Goal: Answer question/provide support: Share knowledge or assist other users

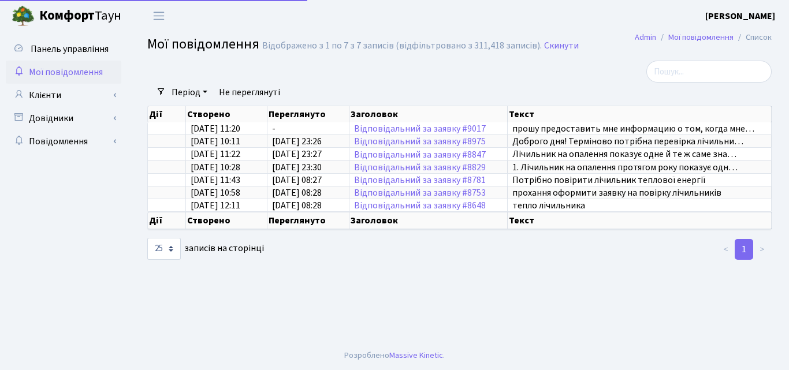
select select "25"
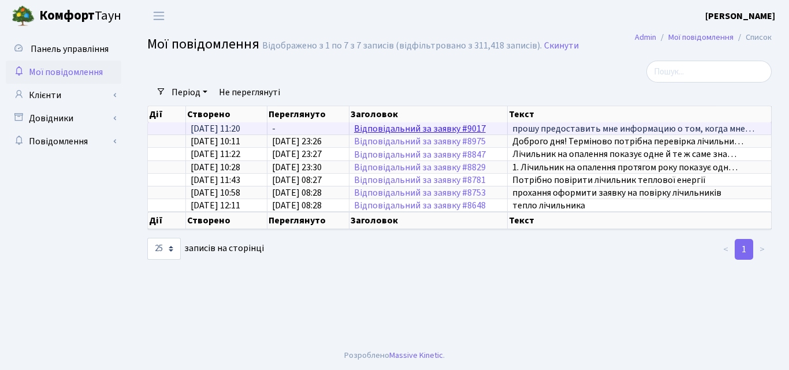
click at [419, 129] on link "Відповідальний за заявку #9017" at bounding box center [420, 128] width 132 height 13
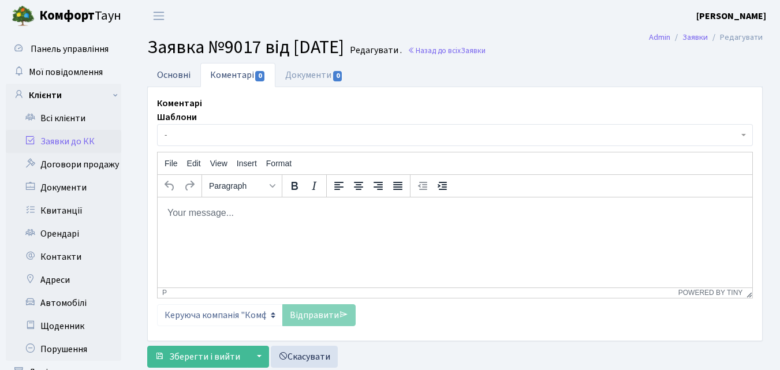
click at [177, 72] on link "Основні" at bounding box center [173, 75] width 53 height 24
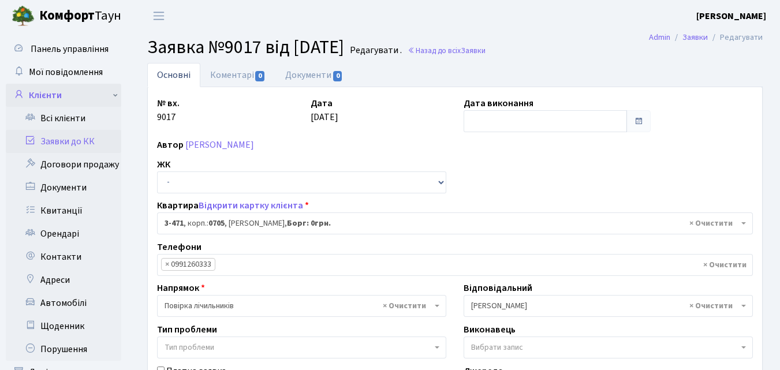
click at [40, 95] on link "Клієнти" at bounding box center [64, 95] width 116 height 23
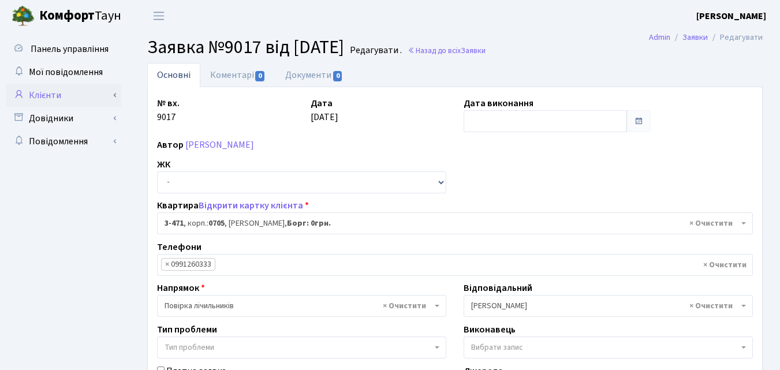
click at [66, 98] on link "Клієнти" at bounding box center [64, 95] width 116 height 23
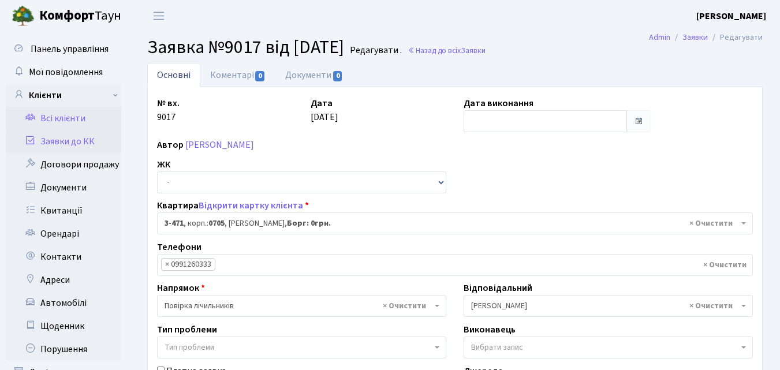
click at [66, 117] on link "Всі клієнти" at bounding box center [64, 118] width 116 height 23
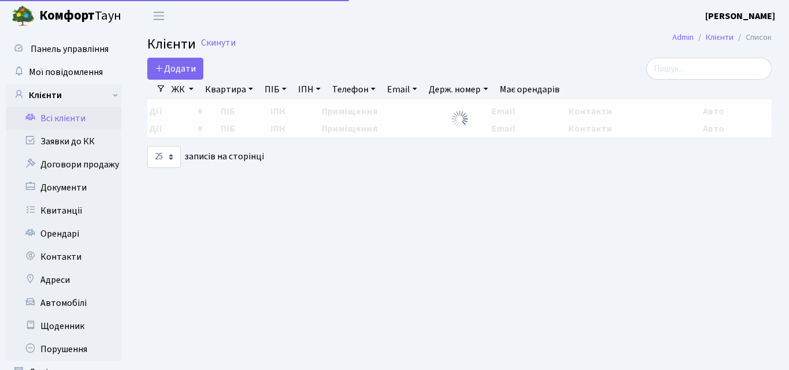
select select "25"
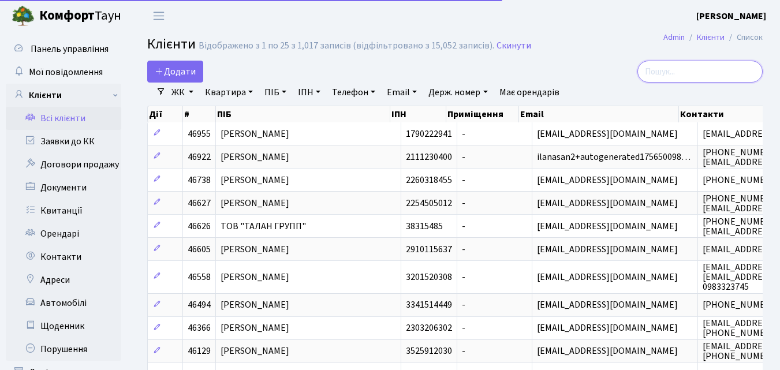
click at [681, 75] on input "search" at bounding box center [700, 72] width 125 height 22
paste input "2121103"
type input "2121103"
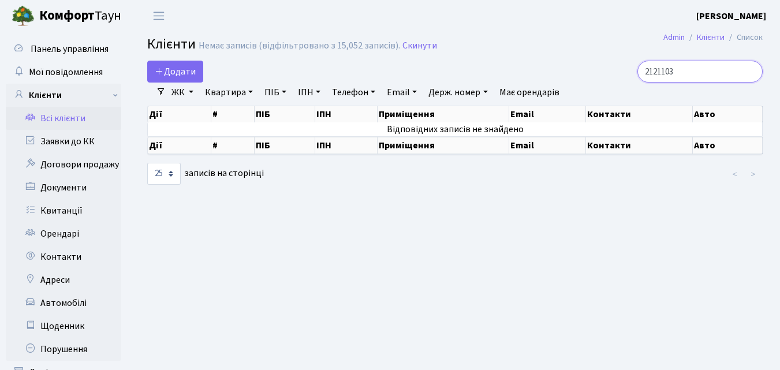
click at [749, 74] on input "2121103" at bounding box center [700, 72] width 125 height 22
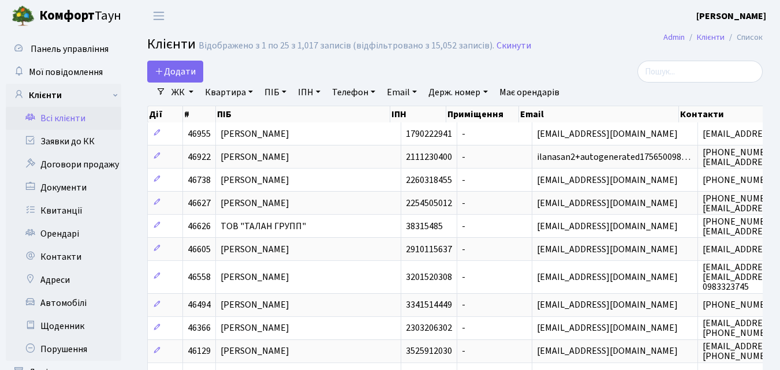
click at [50, 117] on link "Всі клієнти" at bounding box center [64, 118] width 116 height 23
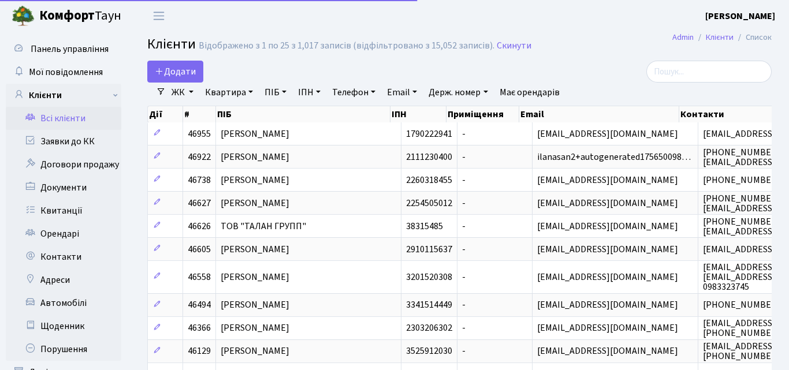
select select "25"
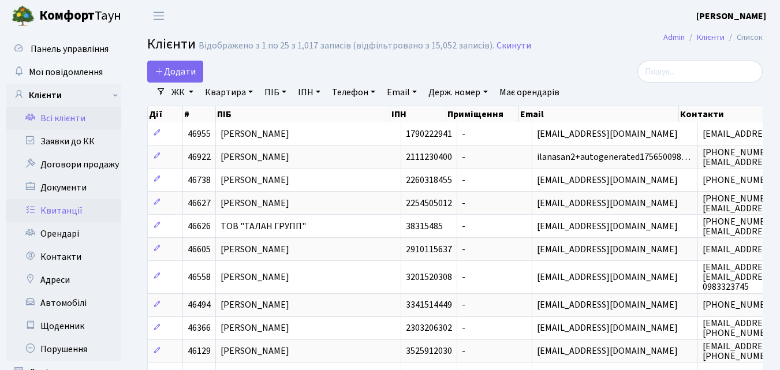
click at [65, 211] on link "Квитанції" at bounding box center [64, 210] width 116 height 23
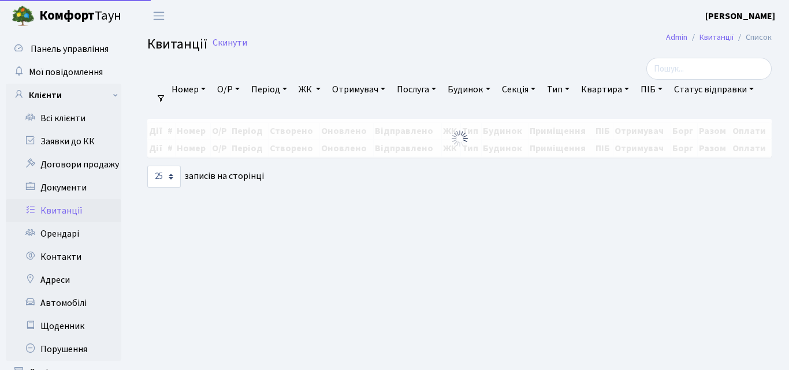
select select "25"
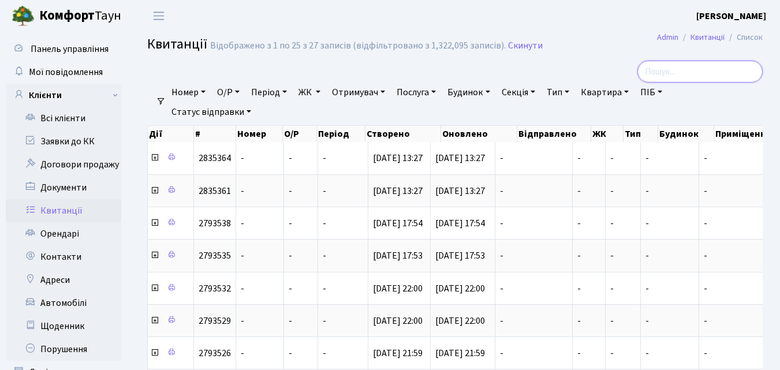
paste input "2121103"
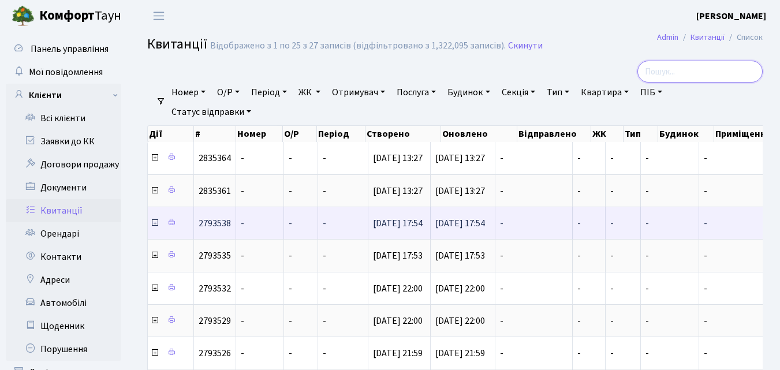
type input "2121103"
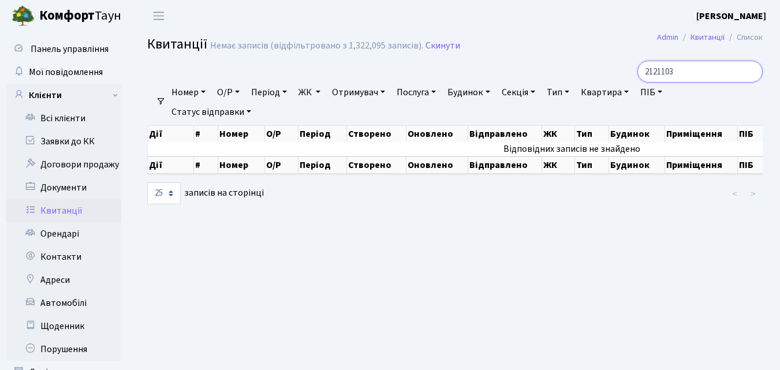
click at [750, 73] on input "2121103" at bounding box center [700, 72] width 125 height 22
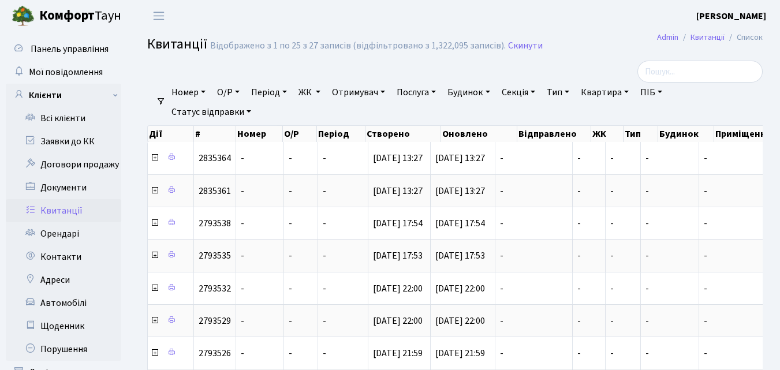
click at [225, 92] on link "О/Р" at bounding box center [229, 93] width 32 height 20
paste input "2121103"
click at [259, 116] on input "2121103" at bounding box center [247, 115] width 68 height 22
type input "2121103"
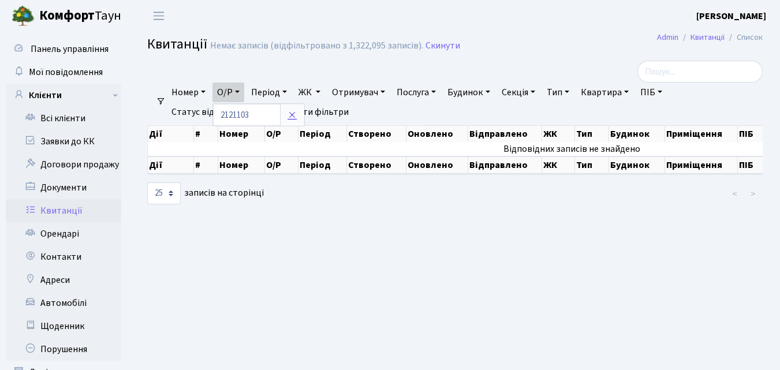
click at [297, 118] on icon at bounding box center [292, 114] width 9 height 9
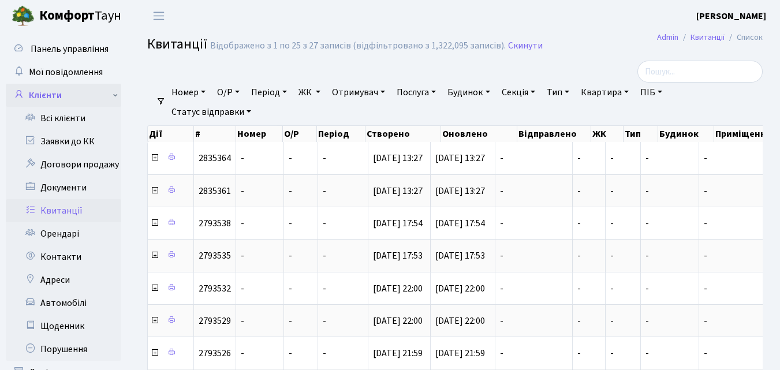
click at [100, 95] on link "Клієнти" at bounding box center [64, 95] width 116 height 23
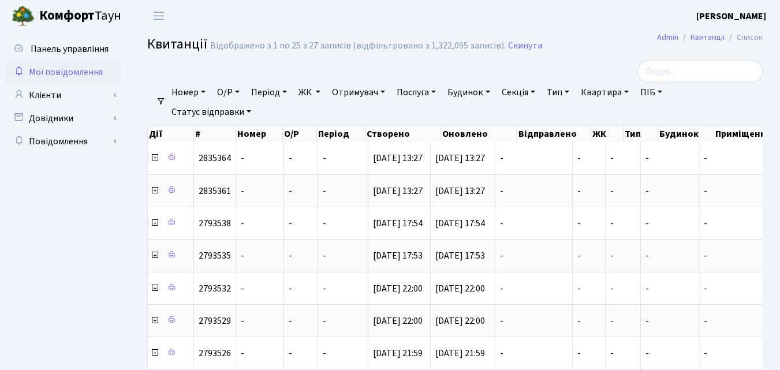
click at [53, 77] on span "Мої повідомлення" at bounding box center [66, 72] width 74 height 13
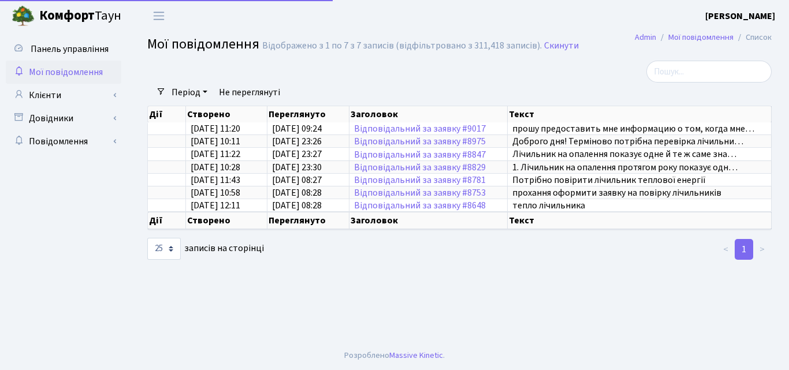
select select "25"
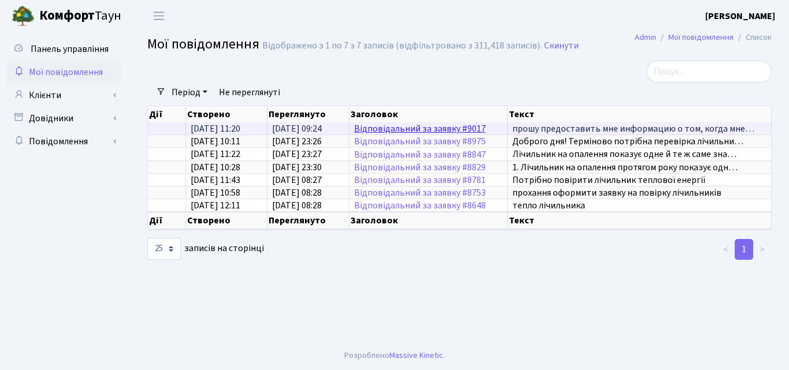
click at [393, 132] on link "Відповідальний за заявку #9017" at bounding box center [420, 128] width 132 height 13
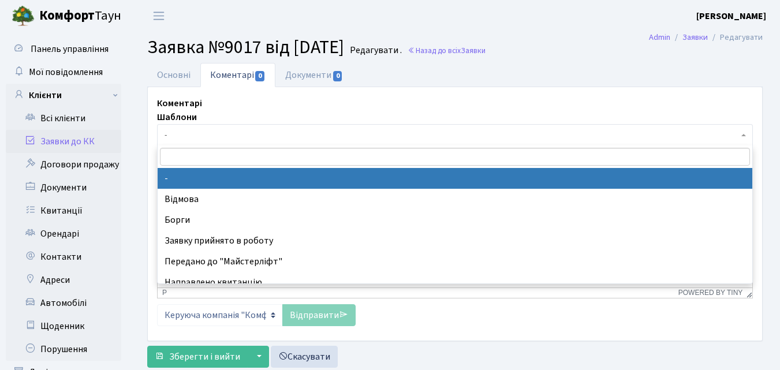
click at [229, 133] on span "-" at bounding box center [452, 135] width 574 height 12
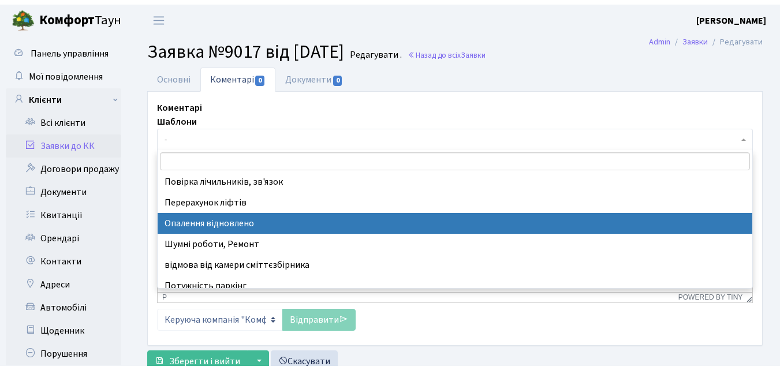
scroll to position [487, 0]
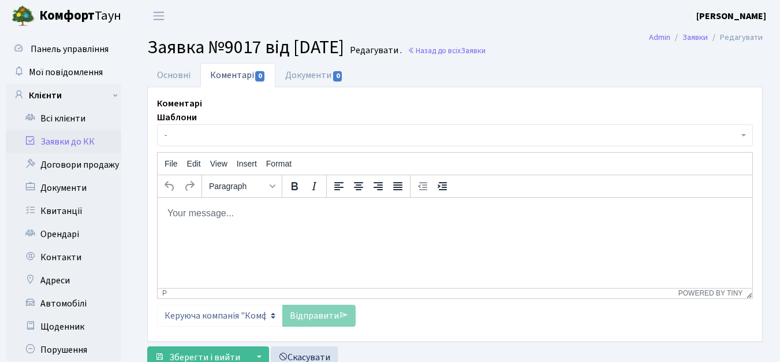
click at [378, 106] on div "Коментарі Шаблони - Відмова Борги Заявку прийнято в роботу Передано до "Майстер…" at bounding box center [454, 210] width 613 height 229
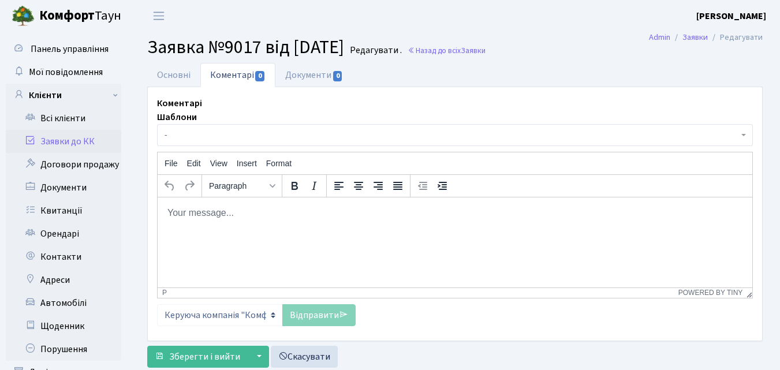
click at [264, 224] on html at bounding box center [455, 212] width 595 height 31
click at [322, 79] on link "Документи 0" at bounding box center [314, 75] width 77 height 24
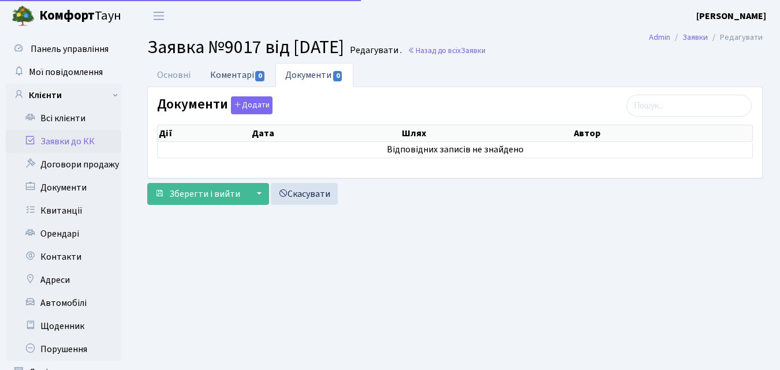
click at [239, 81] on link "Коментарі 0" at bounding box center [237, 75] width 75 height 24
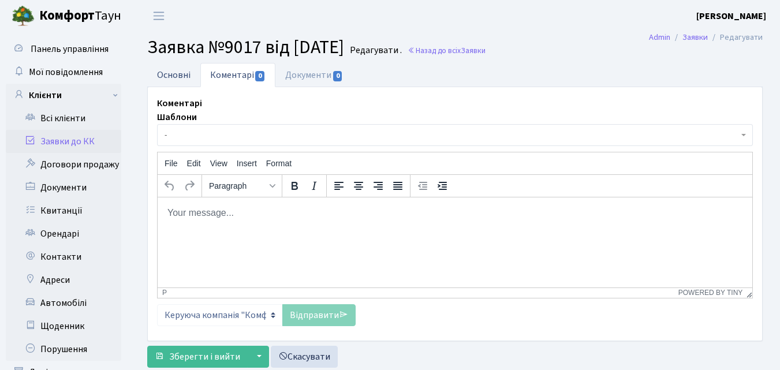
click at [159, 75] on link "Основні" at bounding box center [173, 75] width 53 height 24
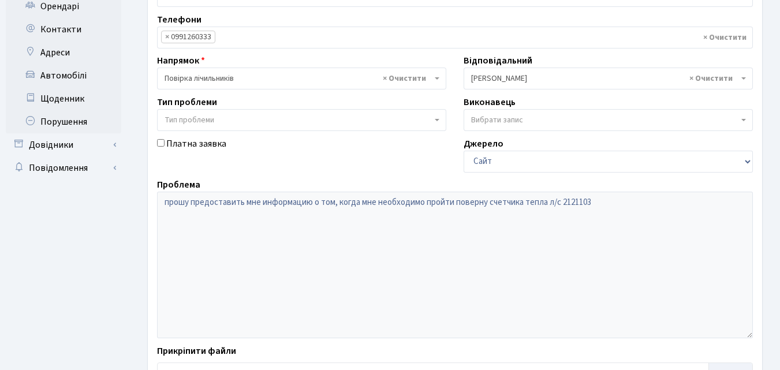
scroll to position [203, 0]
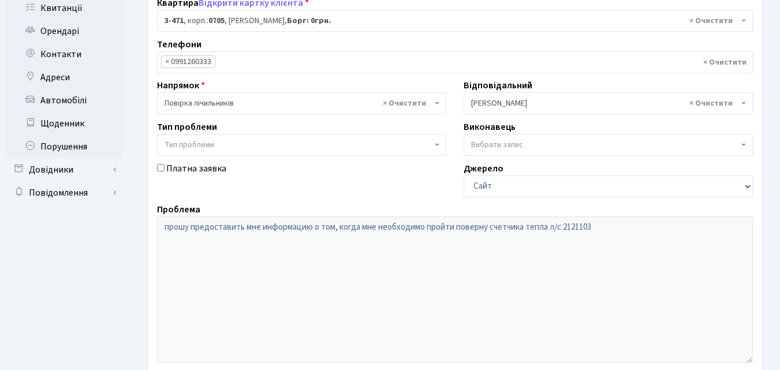
click at [364, 150] on span "Тип проблеми" at bounding box center [298, 145] width 267 height 12
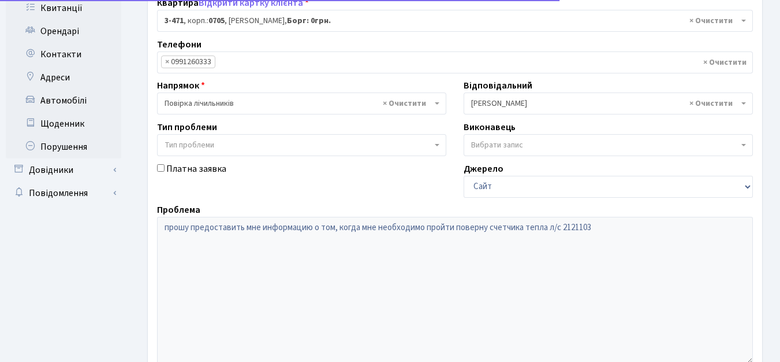
click at [364, 150] on span "Тип проблеми" at bounding box center [298, 145] width 267 height 12
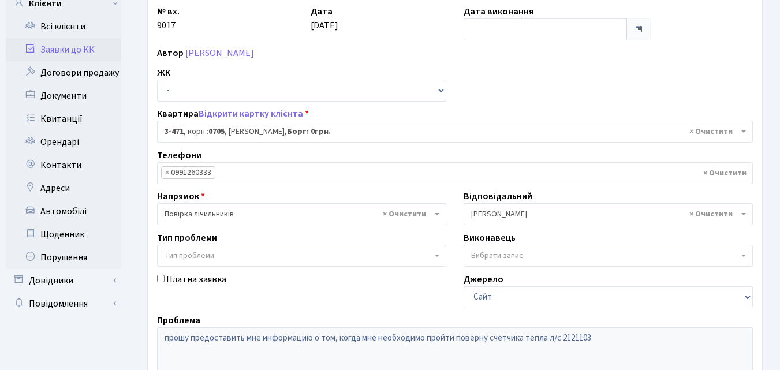
scroll to position [87, 0]
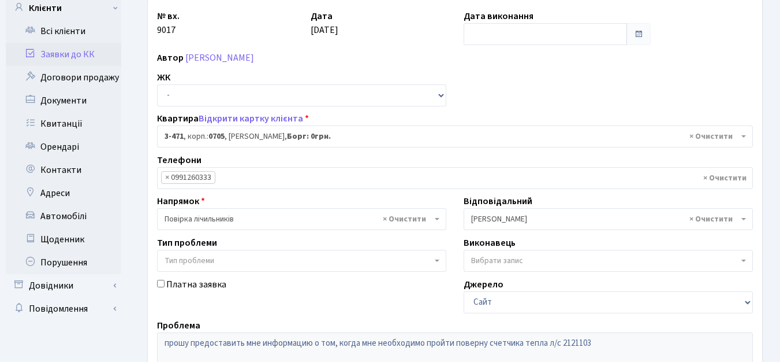
click at [178, 139] on b "3-471" at bounding box center [174, 137] width 19 height 12
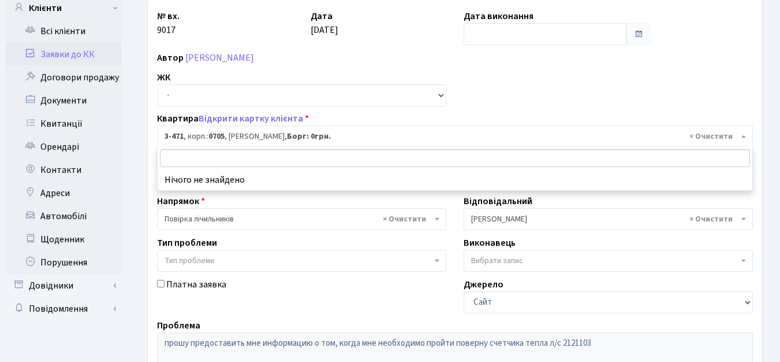
click at [241, 136] on span "× 3-471 , корп.: 0705 , Тодорова Яна Вікторівна, Борг: 0грн." at bounding box center [452, 137] width 574 height 12
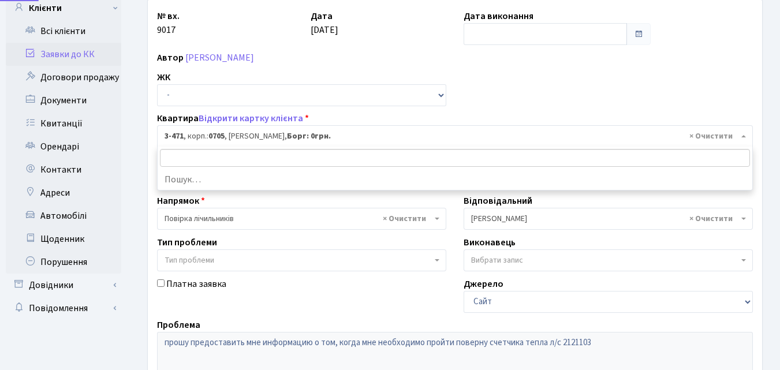
click at [258, 136] on span "× 3-471 , корп.: 0705 , Тодорова Яна Вікторівна, Борг: 0грн." at bounding box center [452, 137] width 574 height 12
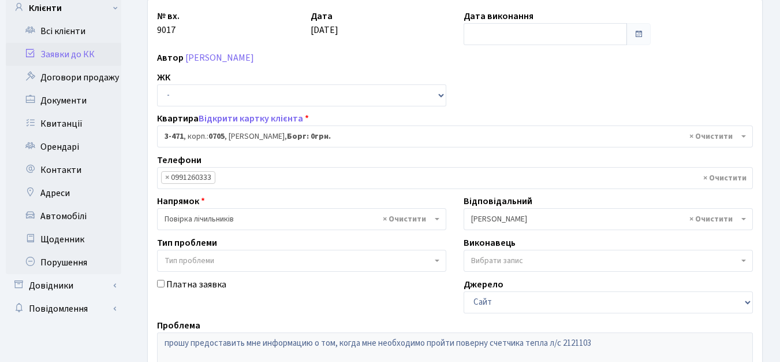
click at [221, 136] on b "0705" at bounding box center [217, 137] width 16 height 12
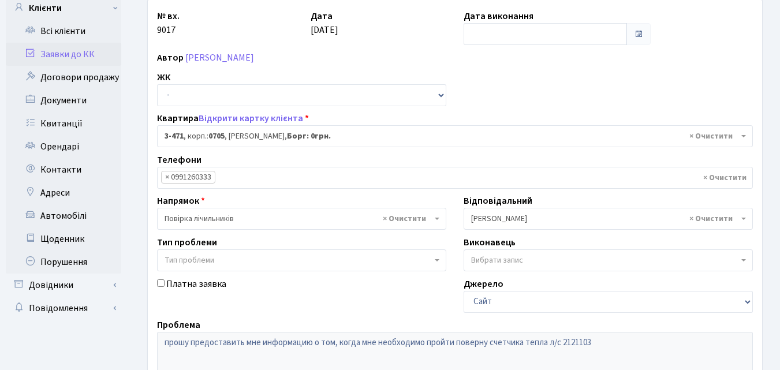
click at [221, 136] on b "0705" at bounding box center [217, 137] width 16 height 12
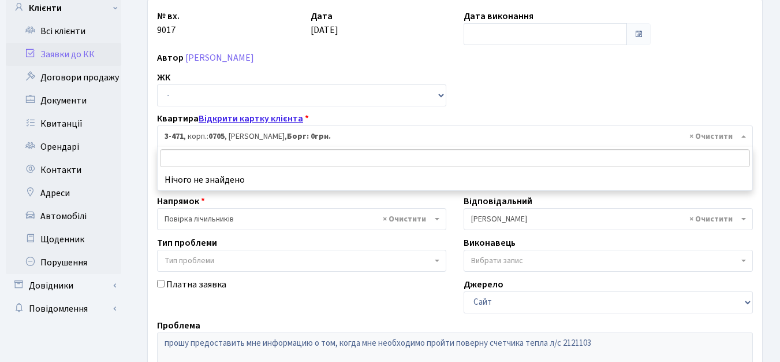
click at [270, 121] on link "Відкрити картку клієнта" at bounding box center [251, 118] width 105 height 13
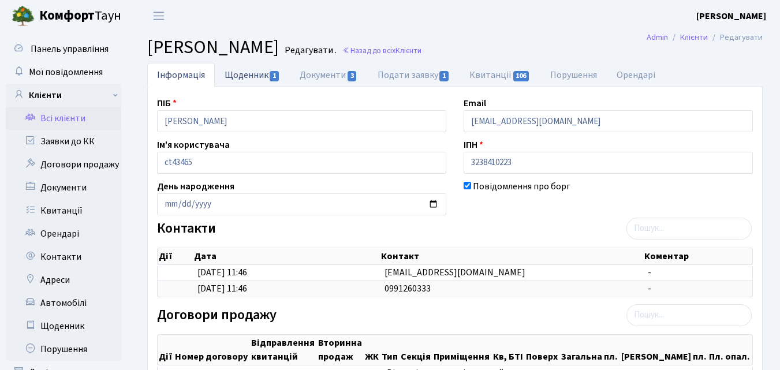
click at [239, 75] on link "Щоденник 1" at bounding box center [252, 75] width 75 height 24
select select "25"
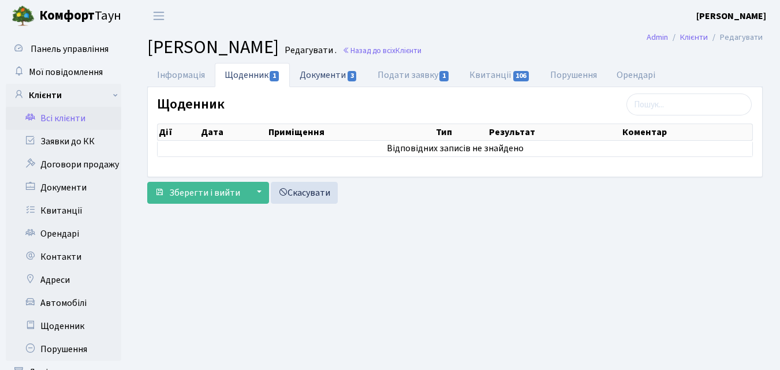
click at [319, 75] on link "Документи 3" at bounding box center [328, 75] width 77 height 24
select select "25"
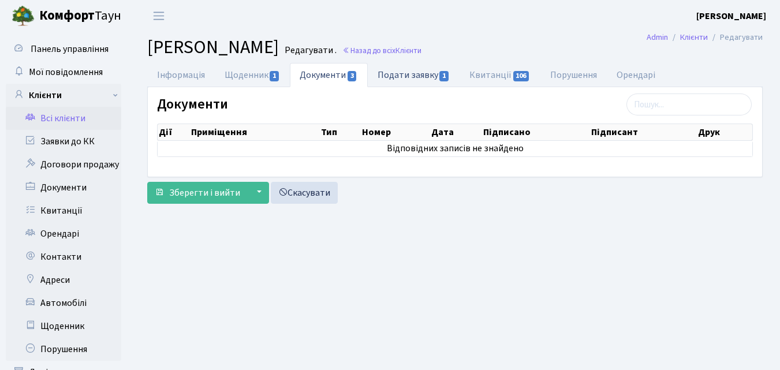
click at [406, 75] on link "Подати заявку 1" at bounding box center [414, 75] width 92 height 24
select select "25"
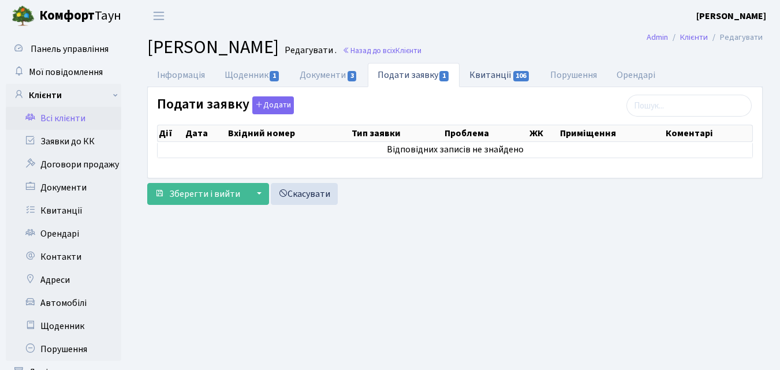
click at [487, 75] on link "Квитанції 106" at bounding box center [500, 75] width 80 height 24
select select "25"
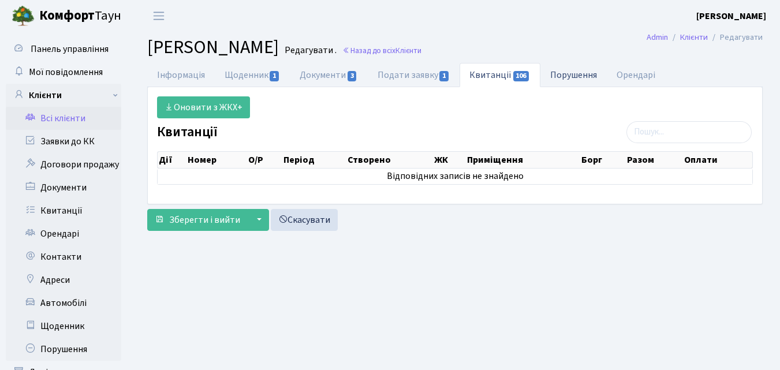
click at [567, 75] on link "Порушення" at bounding box center [574, 75] width 66 height 24
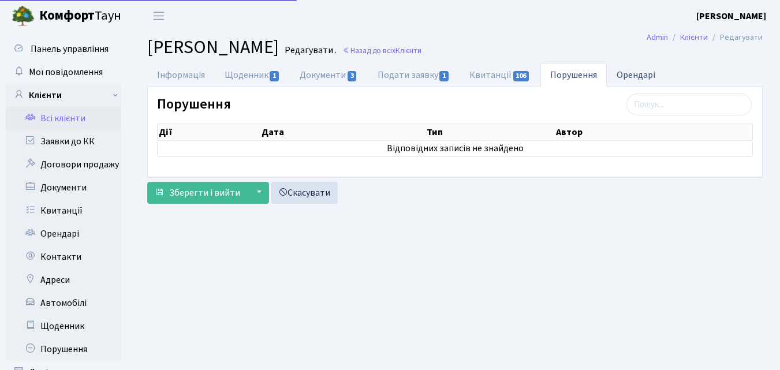
click at [642, 72] on link "Орендарі" at bounding box center [636, 75] width 58 height 24
select select "25"
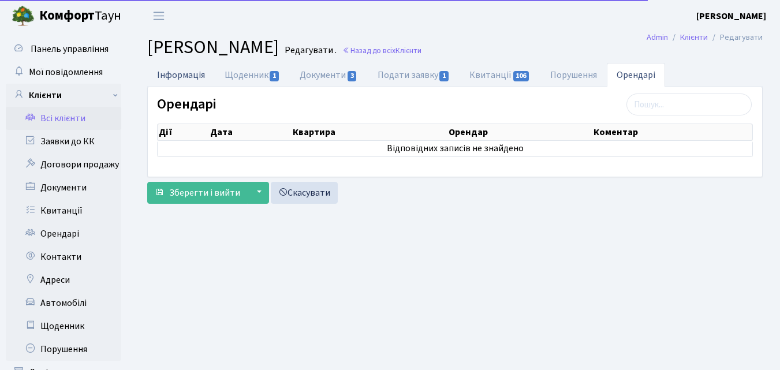
click at [187, 82] on link "Інформація" at bounding box center [181, 75] width 68 height 24
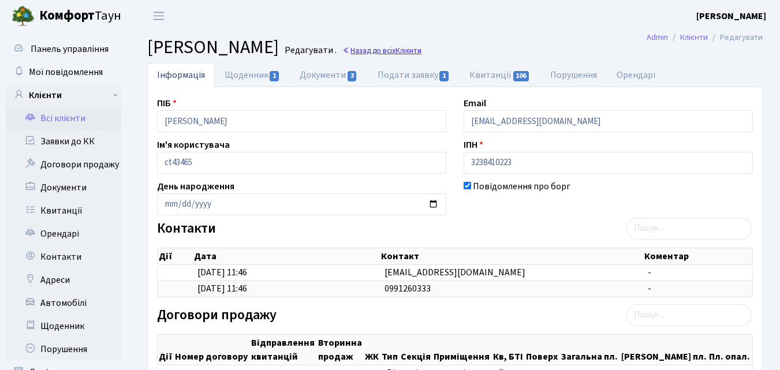
click at [422, 53] on link "Назад до всіх Клієнти" at bounding box center [382, 50] width 79 height 11
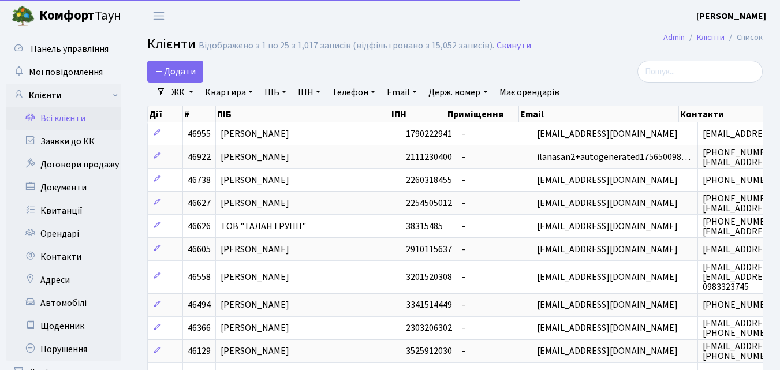
select select "25"
click at [64, 76] on span "Мої повідомлення" at bounding box center [66, 72] width 74 height 13
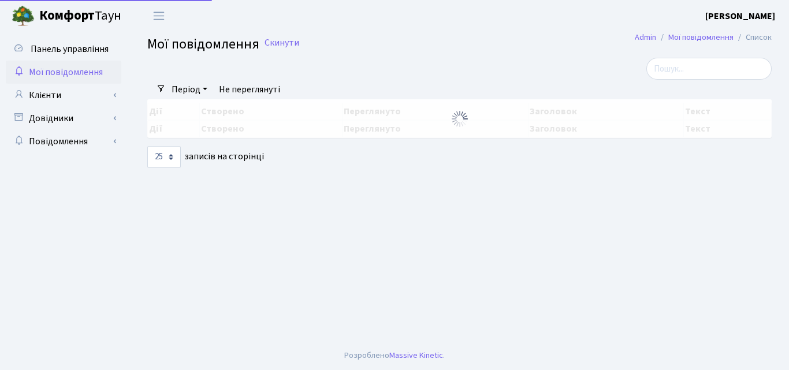
select select "25"
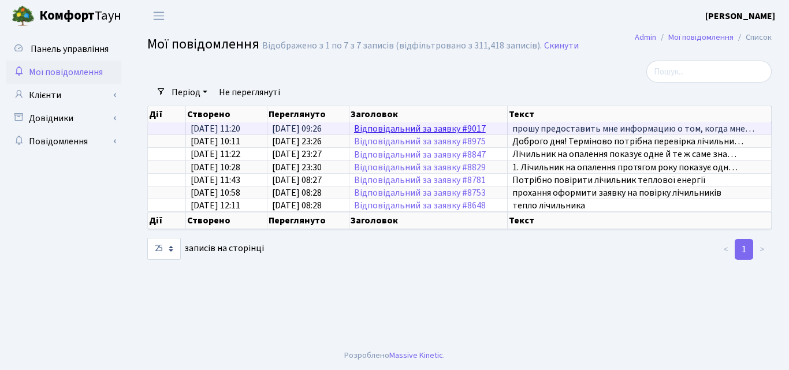
click at [456, 133] on link "Відповідальний за заявку #9017" at bounding box center [420, 128] width 132 height 13
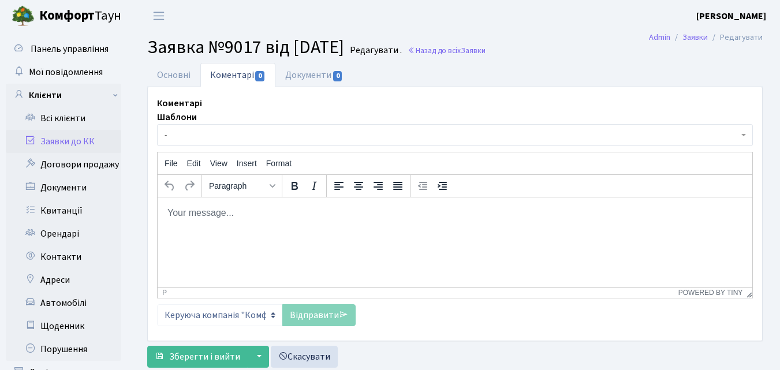
click at [242, 228] on html at bounding box center [455, 212] width 595 height 31
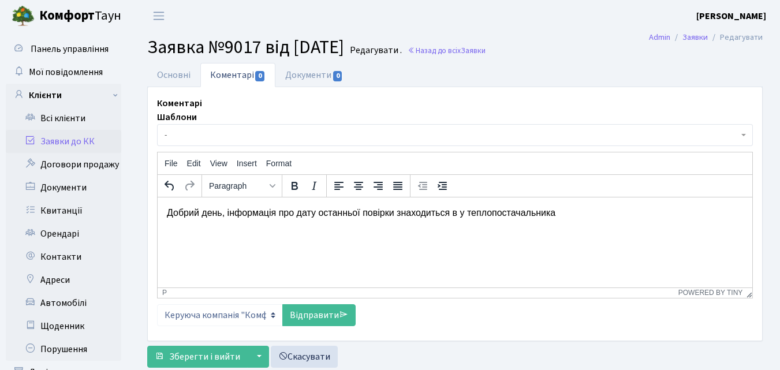
click at [284, 213] on p "Добрий день, інформація про дату останньої повірки знаходиться в у теплопостача…" at bounding box center [455, 212] width 576 height 13
copy p "Добрий день, інформація про дату останньої повірки знаходиться в у теплопостача…"
click at [174, 74] on link "Основні" at bounding box center [173, 75] width 53 height 24
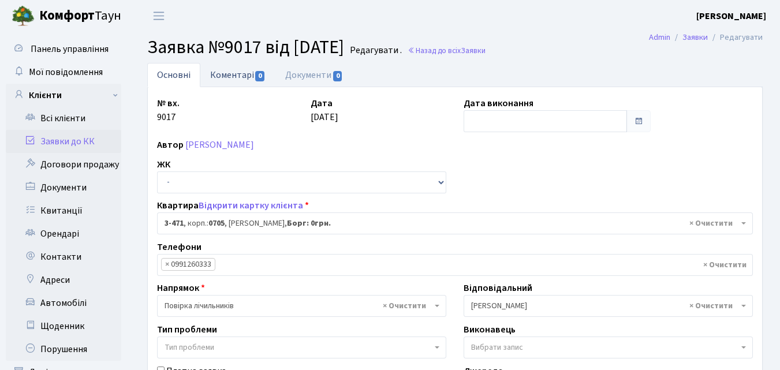
click at [230, 77] on link "Коментарі 0" at bounding box center [237, 75] width 75 height 24
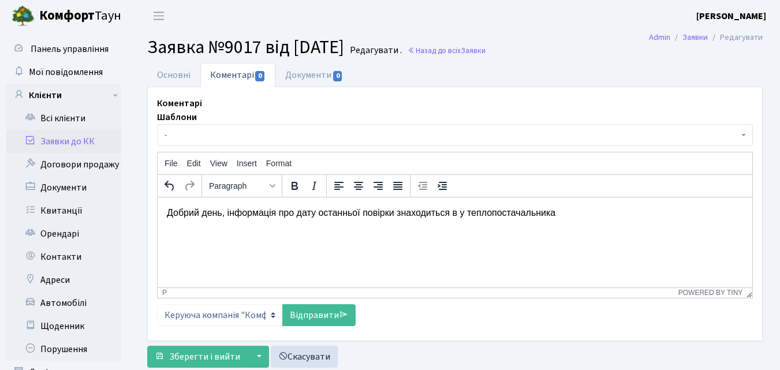
click at [606, 222] on html "Добрий день, інформація про дату останньої повірки знаходиться в у теплопостача…" at bounding box center [455, 212] width 595 height 31
click at [341, 214] on p "Добрий день, інформація про дату останньої повірки знаходиться в у теплопостача…" at bounding box center [455, 219] width 576 height 26
copy p "останньої"
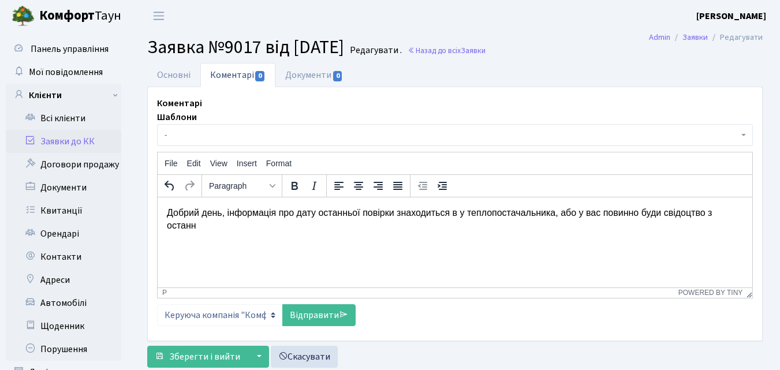
click at [721, 210] on p "Добрий день, інформація про дату останньої повірки знаходиться в у теплопостача…" at bounding box center [455, 219] width 576 height 26
drag, startPoint x: 263, startPoint y: 225, endPoint x: 325, endPoint y: 244, distance: 64.8
click at [263, 225] on p "Добрий день, інформація про дату останньої повірки знаходиться в у теплопостача…" at bounding box center [455, 219] width 576 height 26
click at [433, 223] on p "Добрий день, інформація про дату останньої повірки знаходиться в у теплопостача…" at bounding box center [455, 219] width 576 height 26
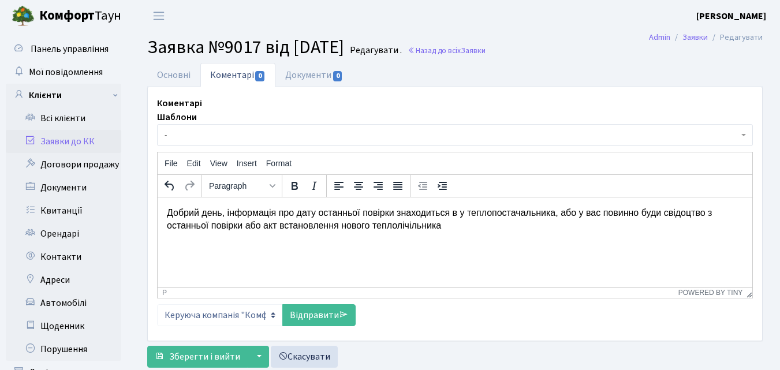
click at [469, 229] on p "Добрий день, інформація про дату останньої повірки знаходиться в у теплопостача…" at bounding box center [455, 219] width 576 height 26
click at [453, 213] on p "Добрий день, інформація про дату останньої повірки знаходиться в у теплопостача…" at bounding box center [455, 219] width 576 height 26
click at [244, 226] on p "Добрий день, інформація про дату останньої повірки знаходиться у теплопостачаль…" at bounding box center [455, 219] width 576 height 26
drag, startPoint x: 462, startPoint y: 228, endPoint x: 468, endPoint y: 229, distance: 6.4
click at [463, 228] on p "Добрий день, інформація про дату останньої повірки знаходиться у теплопостачаль…" at bounding box center [455, 219] width 576 height 26
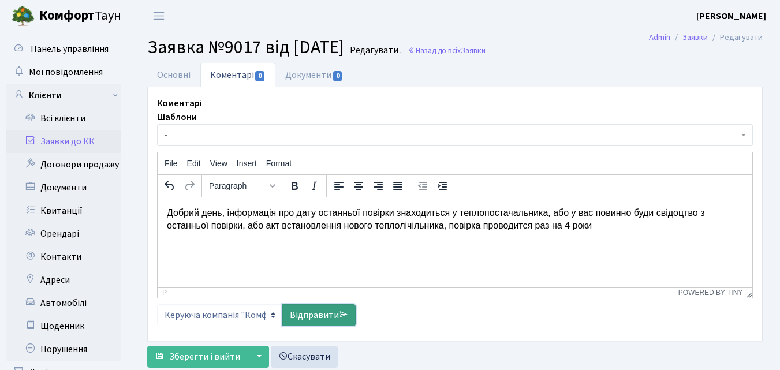
click at [308, 309] on link "Відправити" at bounding box center [318, 315] width 73 height 22
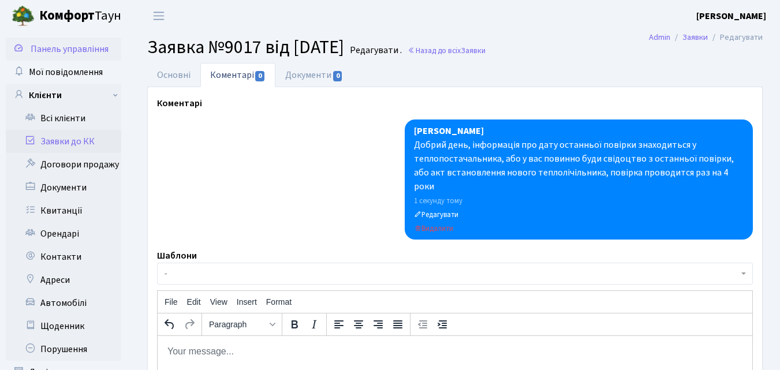
click at [47, 44] on span "Панель управління" at bounding box center [70, 49] width 78 height 13
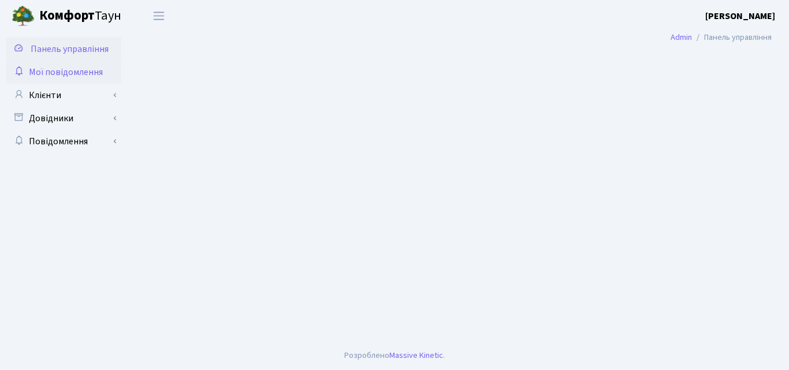
click at [79, 73] on span "Мої повідомлення" at bounding box center [66, 72] width 74 height 13
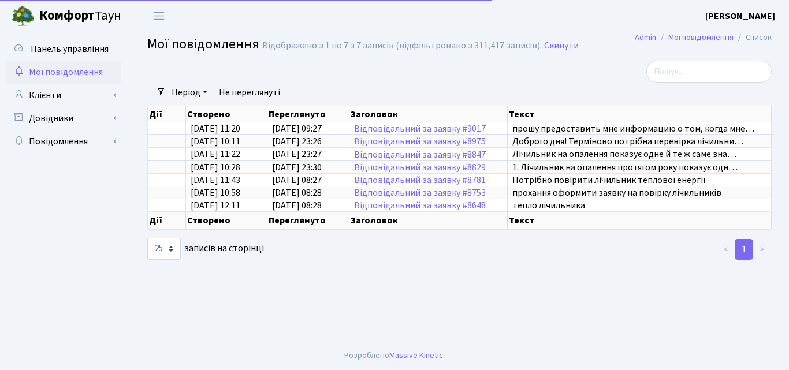
select select "25"
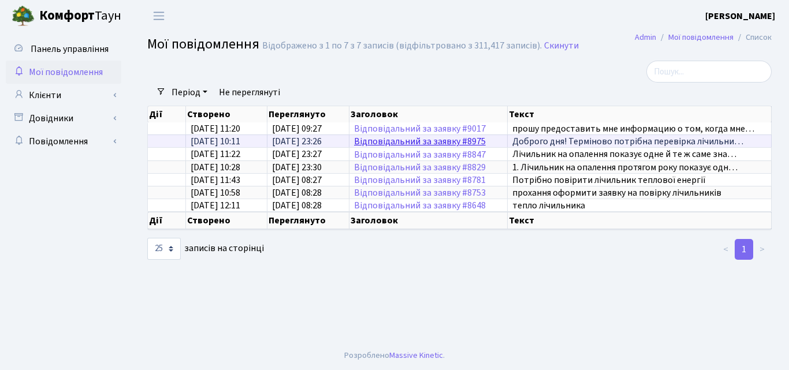
click at [425, 141] on link "Відповідальний за заявку #8975" at bounding box center [420, 141] width 132 height 13
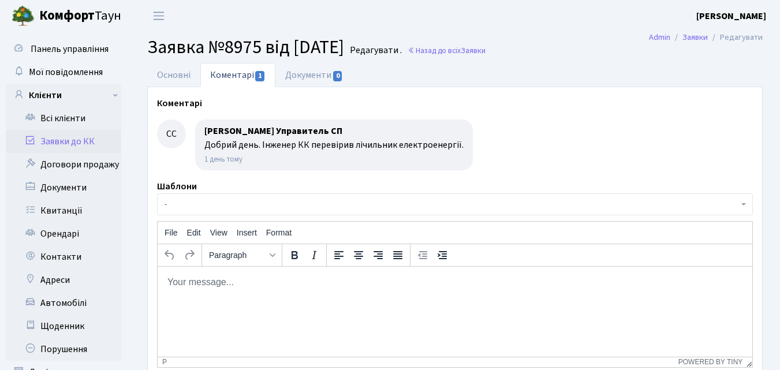
click at [55, 139] on link "Заявки до КК" at bounding box center [64, 141] width 116 height 23
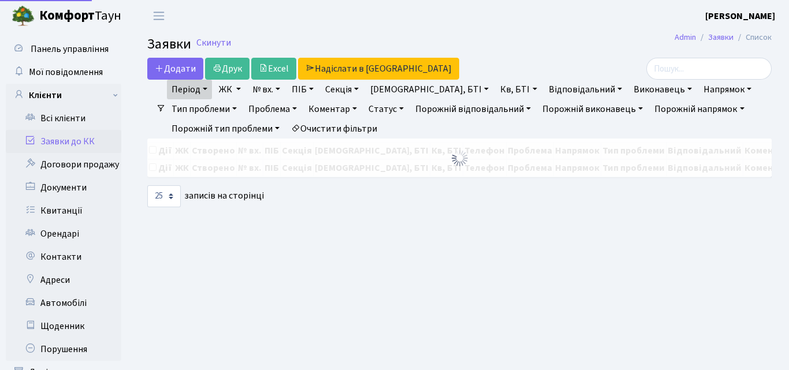
select select "25"
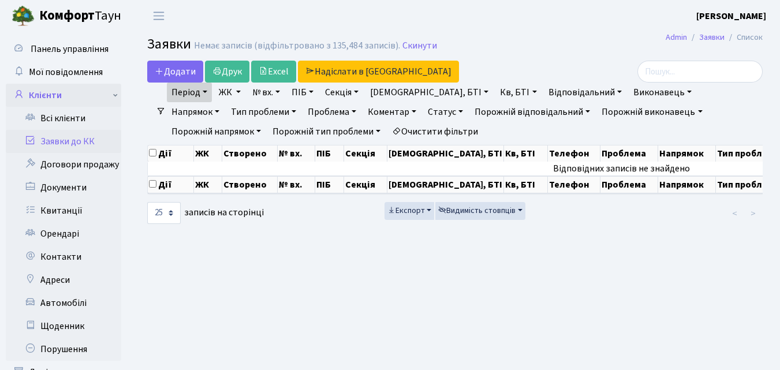
click at [54, 102] on link "Клієнти" at bounding box center [64, 95] width 116 height 23
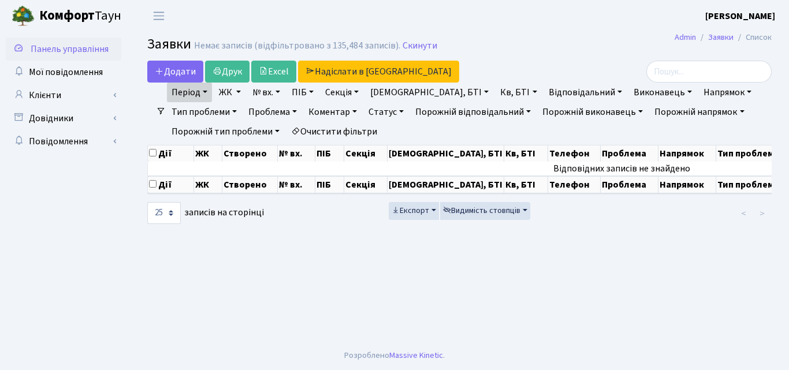
click at [49, 55] on link "Панель управління" at bounding box center [64, 49] width 116 height 23
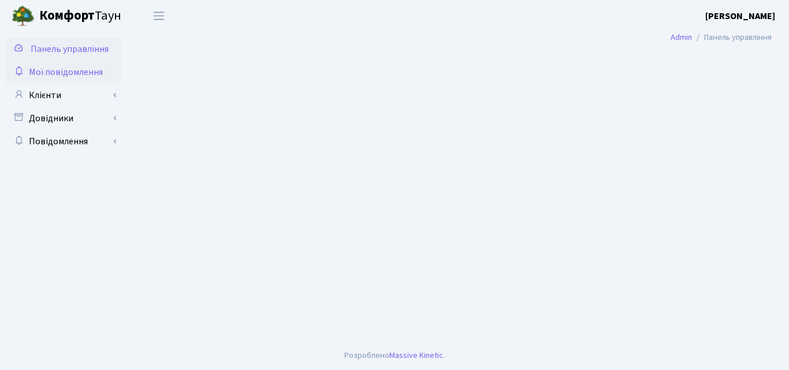
click at [61, 73] on span "Мої повідомлення" at bounding box center [66, 72] width 74 height 13
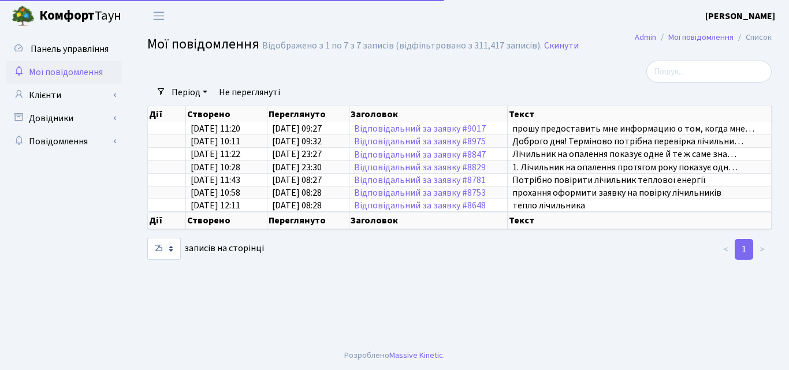
select select "25"
